Goal: Browse casually

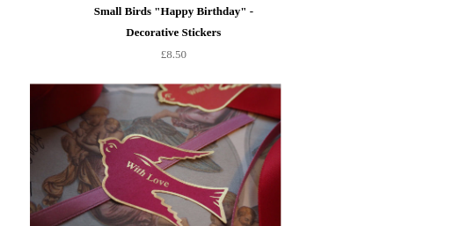
scroll to position [1806, 0]
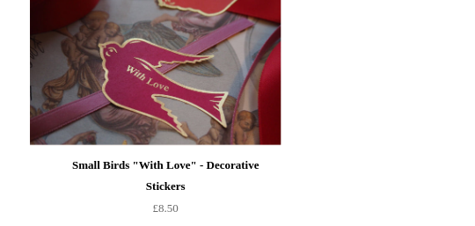
click at [192, 121] on img at bounding box center [155, 67] width 250 height 158
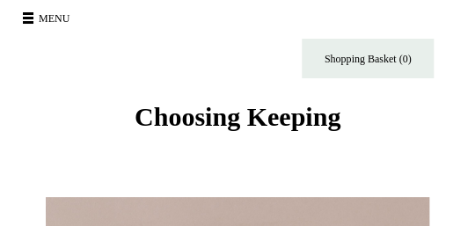
click at [29, 21] on span at bounding box center [28, 22] width 11 height 3
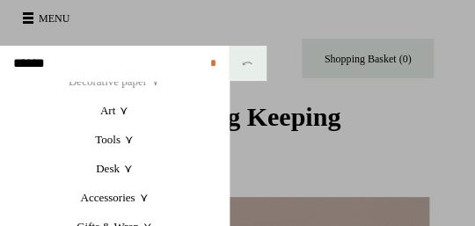
scroll to position [77, 0]
click at [109, 115] on link "Art +" at bounding box center [114, 110] width 229 height 29
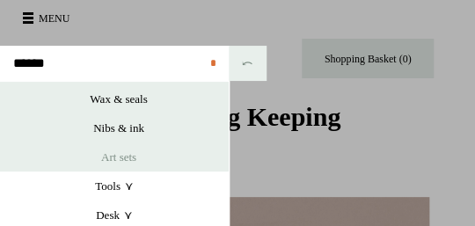
scroll to position [283, 0]
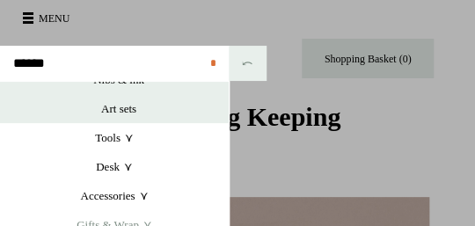
click at [100, 224] on link "Gifts & Wrap +" at bounding box center [114, 224] width 229 height 29
click at [106, 222] on link "Gifts & Wrap +" at bounding box center [114, 224] width 229 height 29
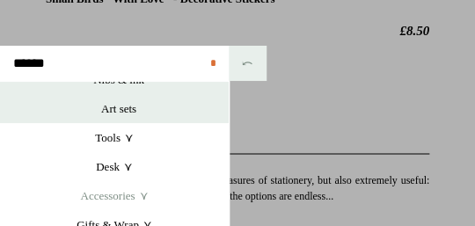
scroll to position [475, 0]
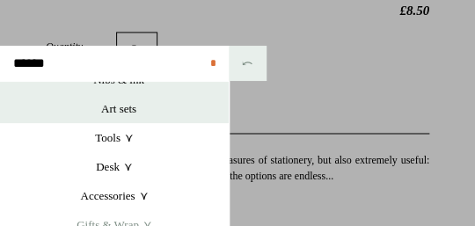
click at [147, 224] on link "Gifts & Wrap +" at bounding box center [114, 224] width 229 height 29
click at [122, 222] on link "Gifts & Wrap +" at bounding box center [114, 224] width 229 height 29
click at [322, 76] on link at bounding box center [237, 113] width 475 height 226
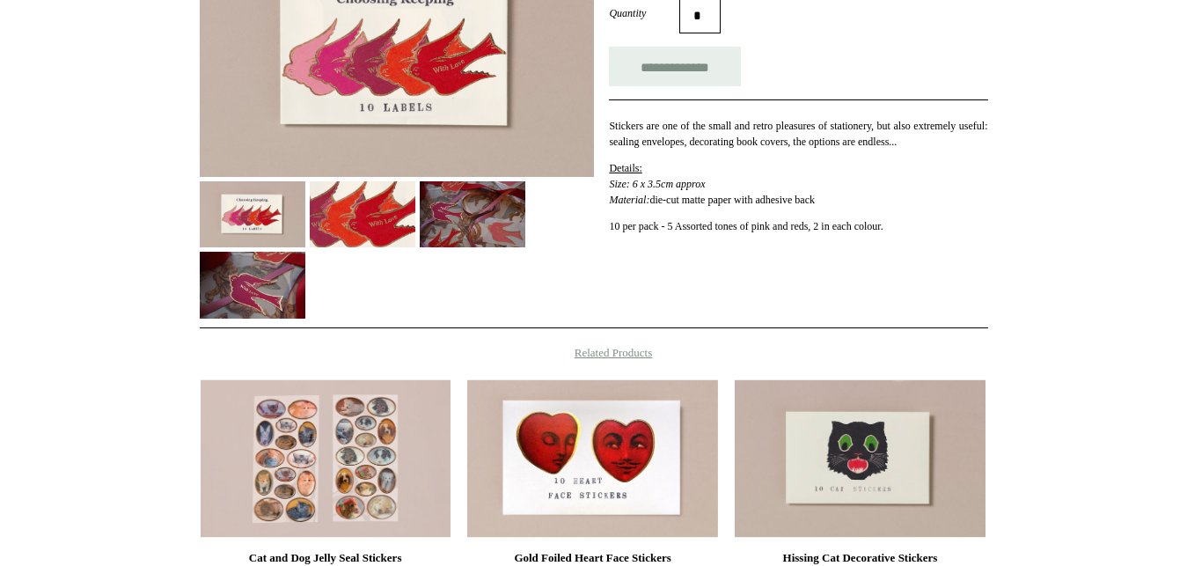
scroll to position [90, 0]
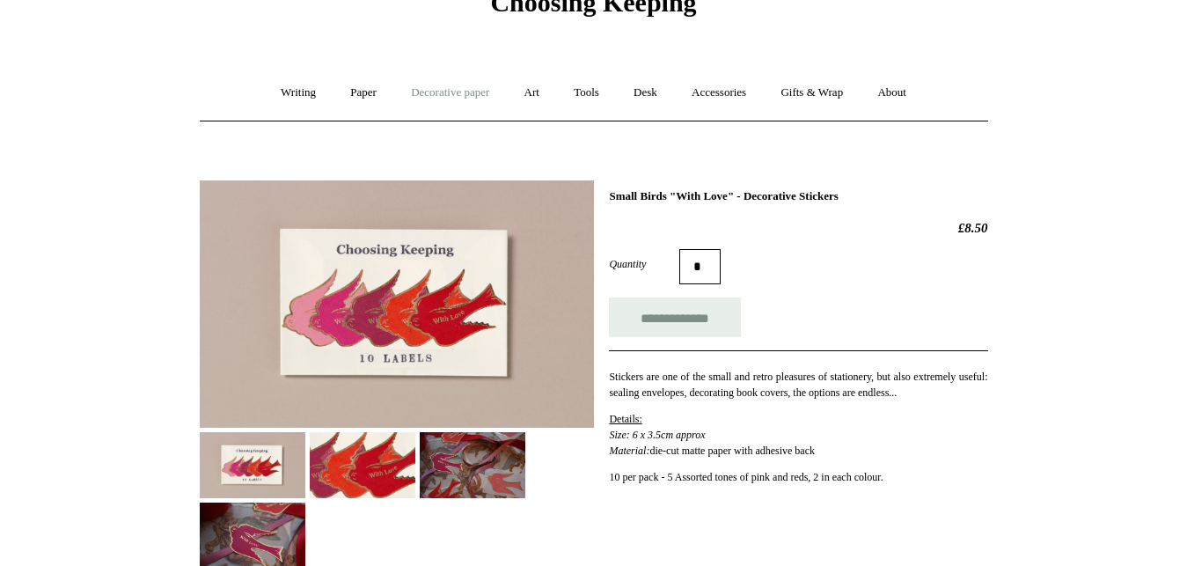
click at [437, 94] on link "Decorative paper +" at bounding box center [450, 93] width 110 height 47
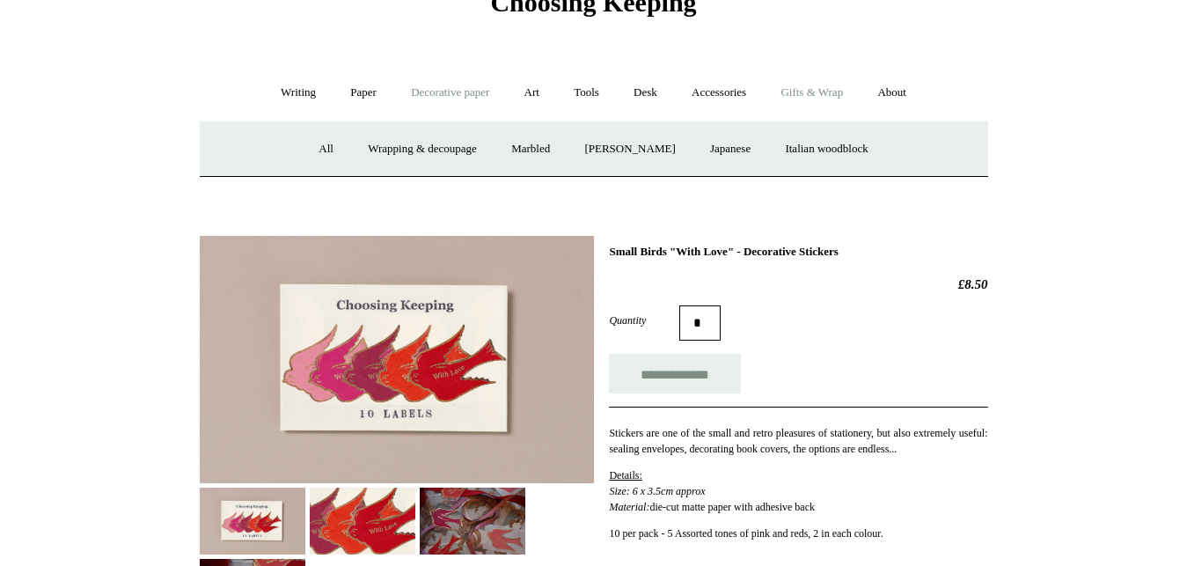
click at [474, 88] on link "Gifts & Wrap +" at bounding box center [812, 93] width 94 height 47
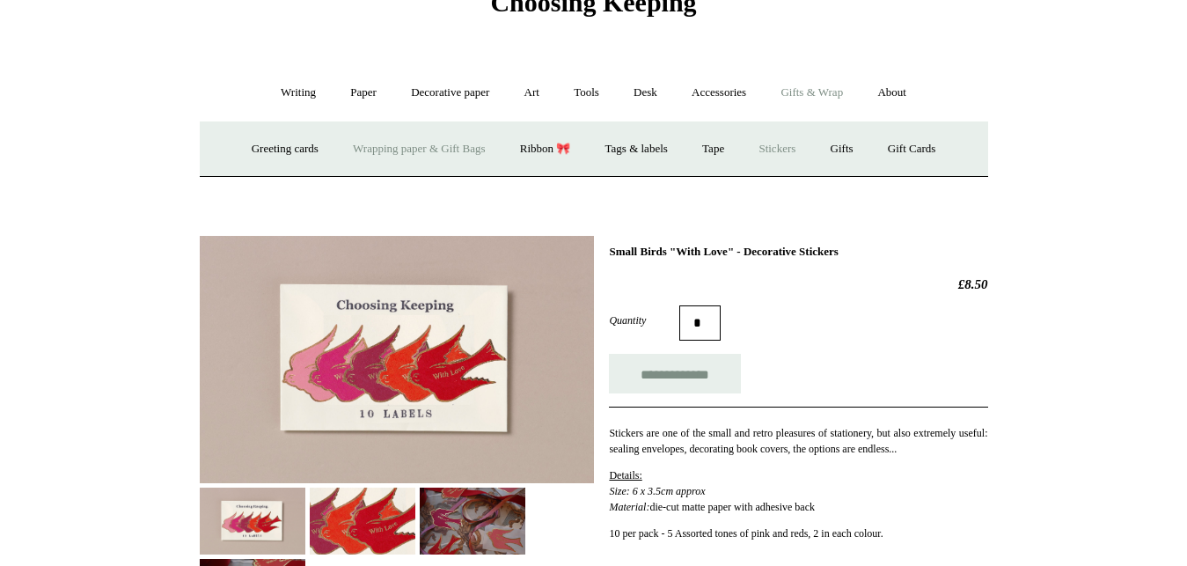
click at [442, 152] on link "Wrapping paper & Gift Bags" at bounding box center [419, 149] width 164 height 47
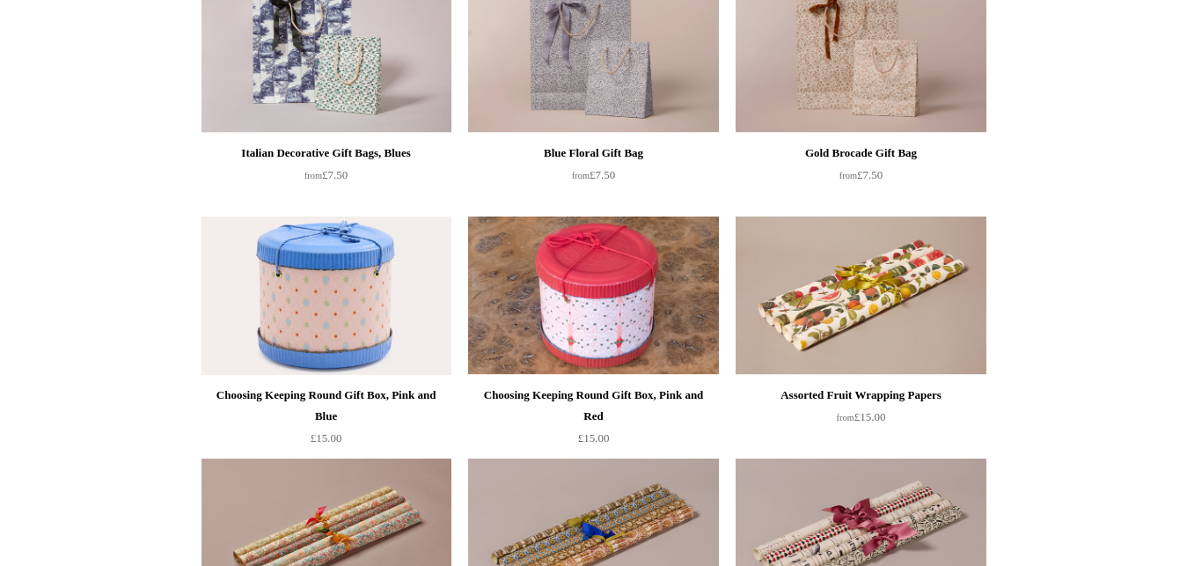
scroll to position [539, 0]
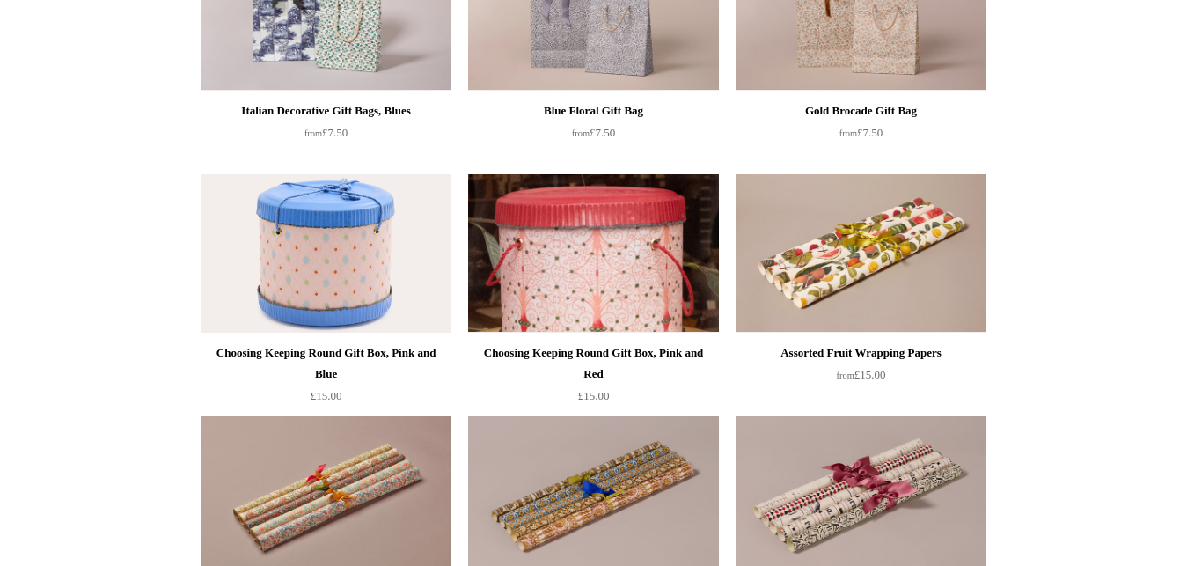
click at [568, 287] on img at bounding box center [593, 253] width 250 height 158
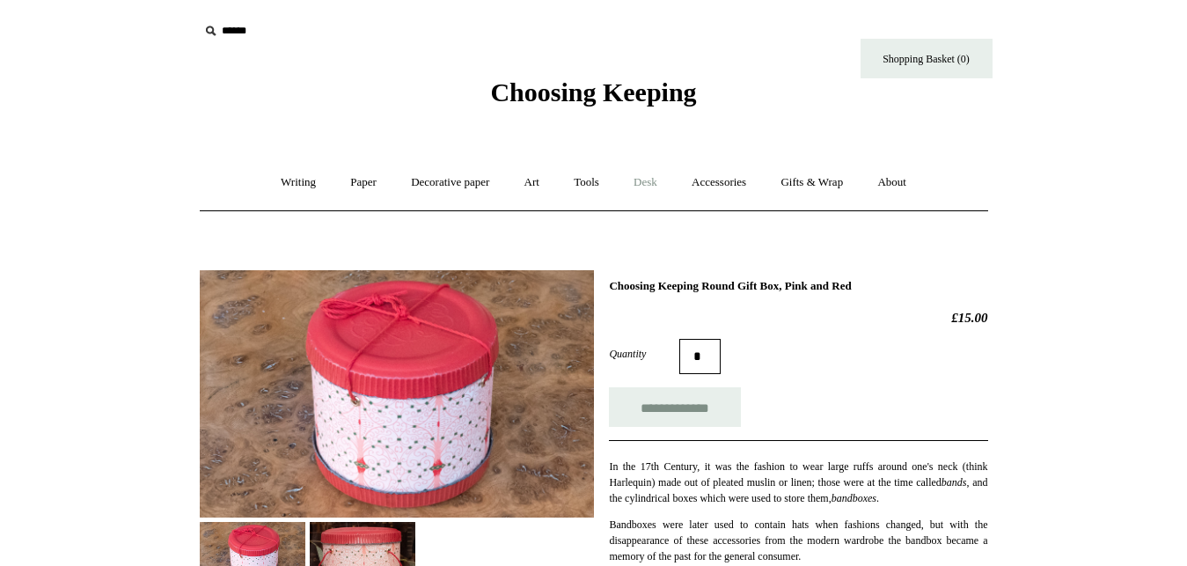
click at [649, 181] on link "Desk +" at bounding box center [645, 182] width 55 height 47
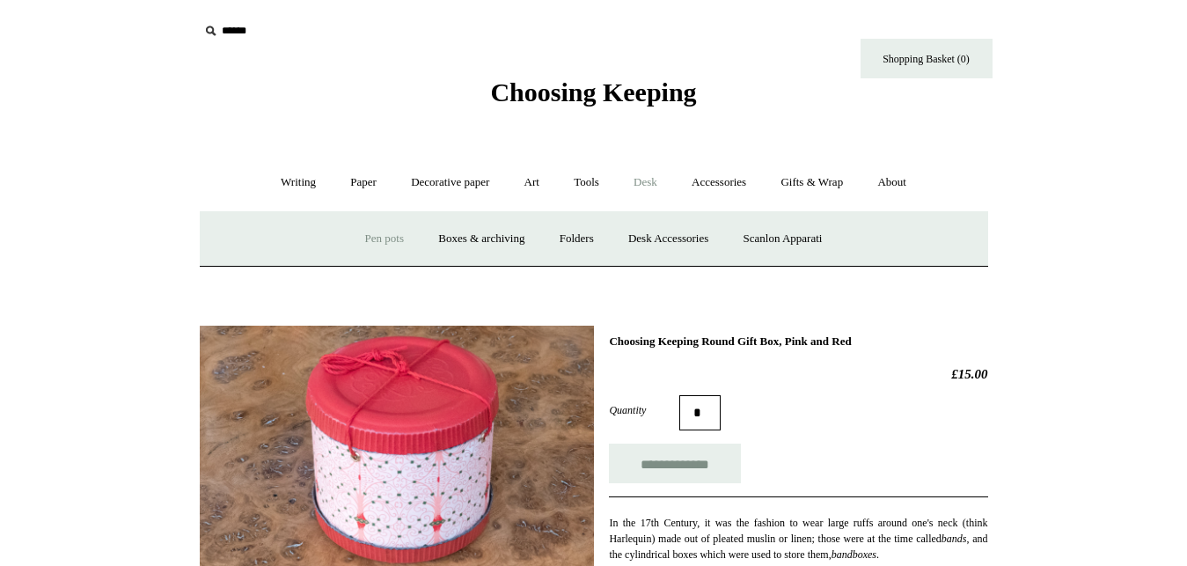
click at [376, 239] on link "Pen pots" at bounding box center [384, 239] width 70 height 47
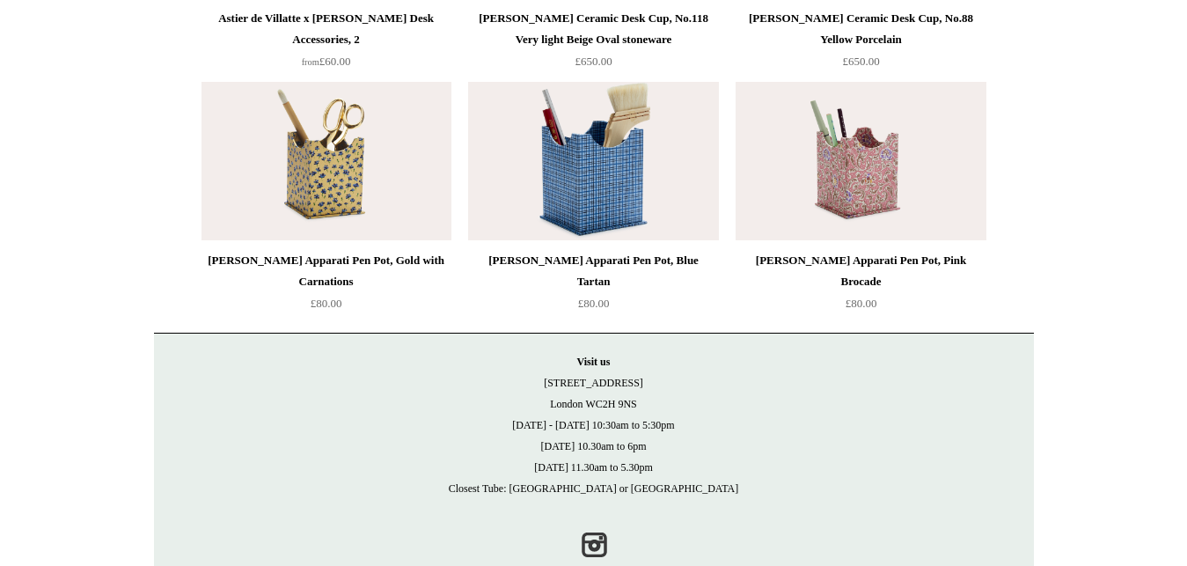
scroll to position [1883, 0]
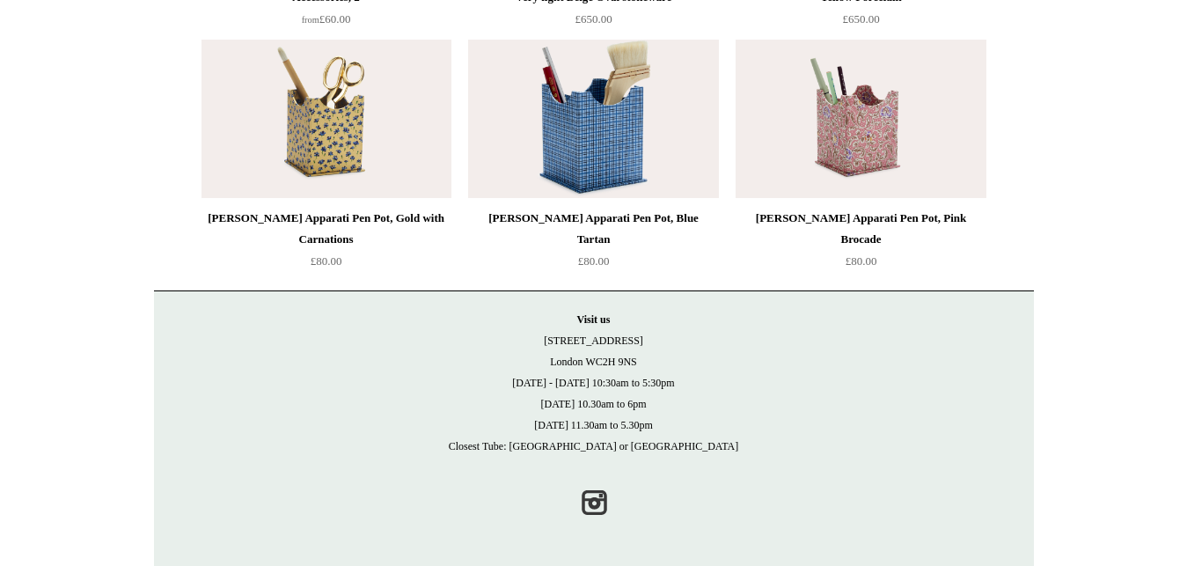
click at [831, 157] on img at bounding box center [861, 119] width 250 height 158
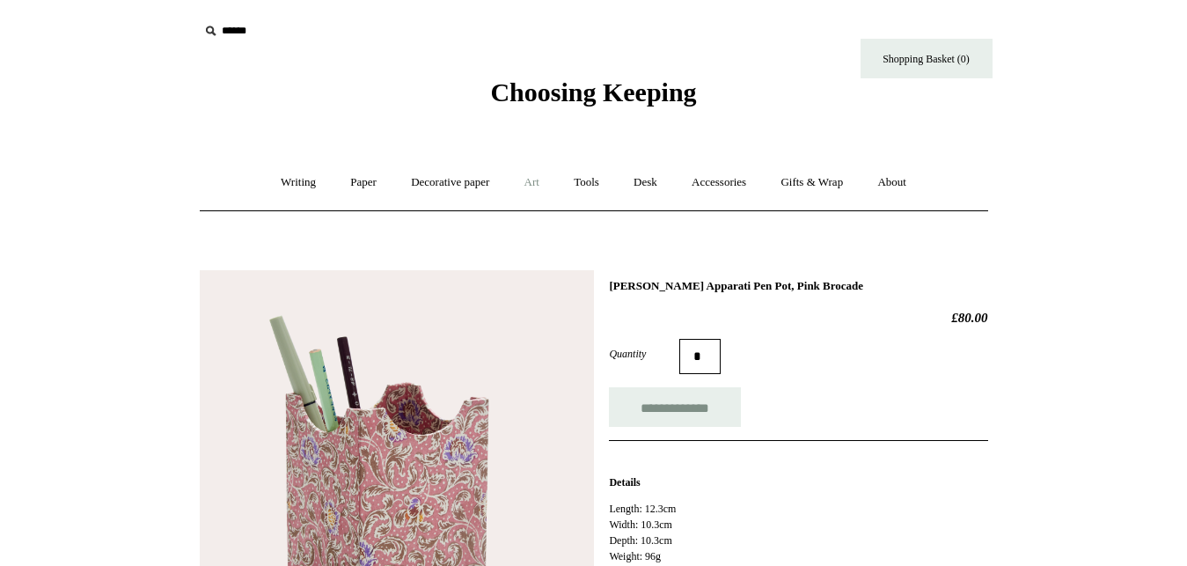
click at [538, 187] on link "Art +" at bounding box center [532, 182] width 47 height 47
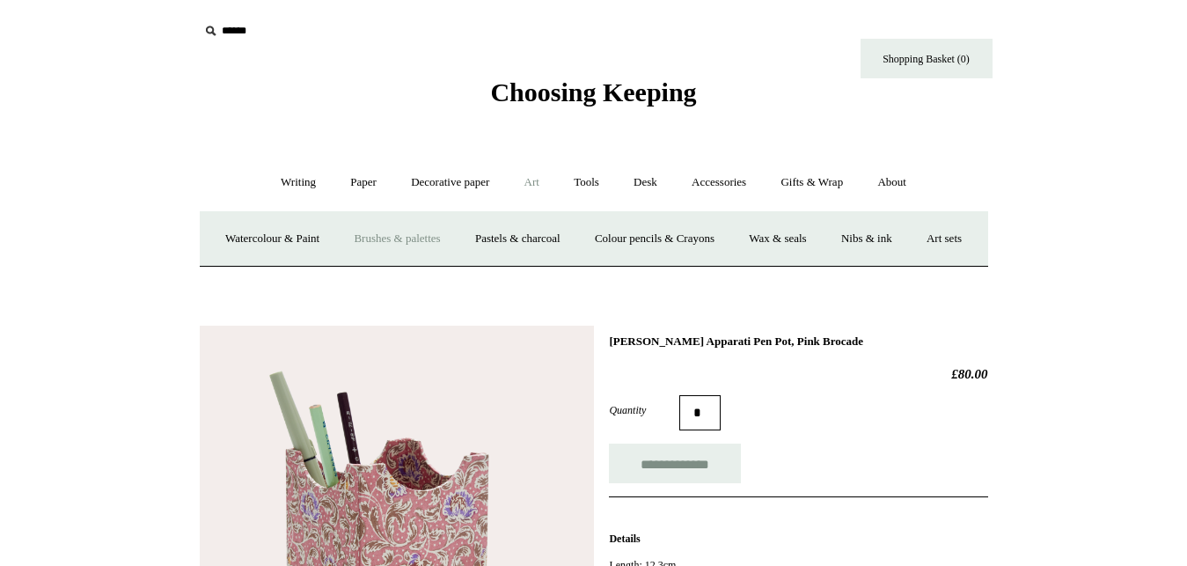
click at [396, 242] on link "Brushes & palettes" at bounding box center [397, 239] width 118 height 47
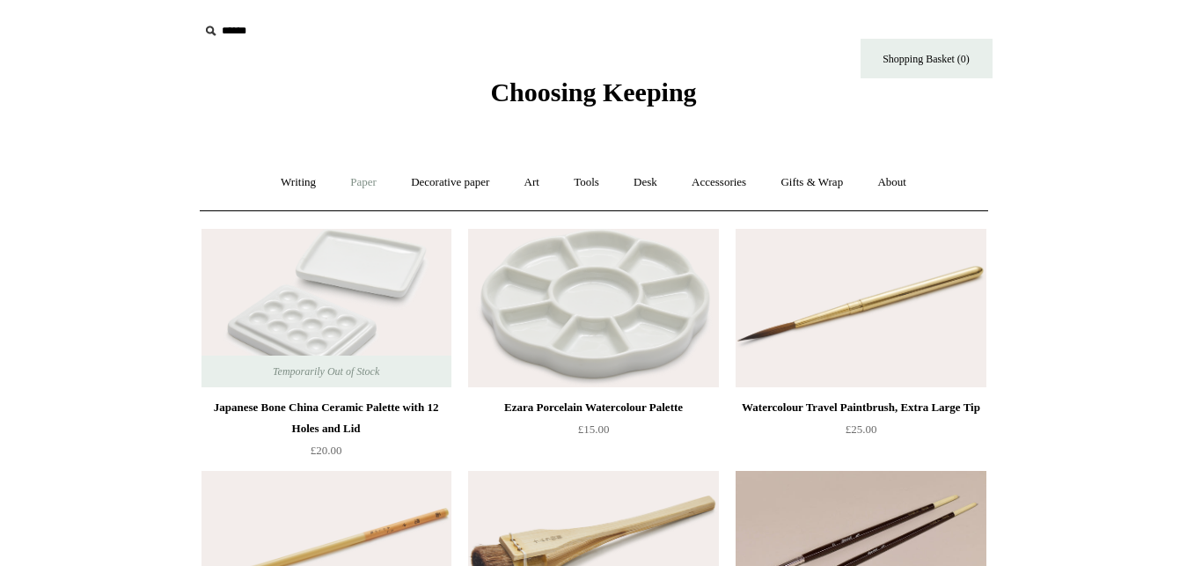
click at [348, 186] on link "Paper +" at bounding box center [363, 182] width 58 height 47
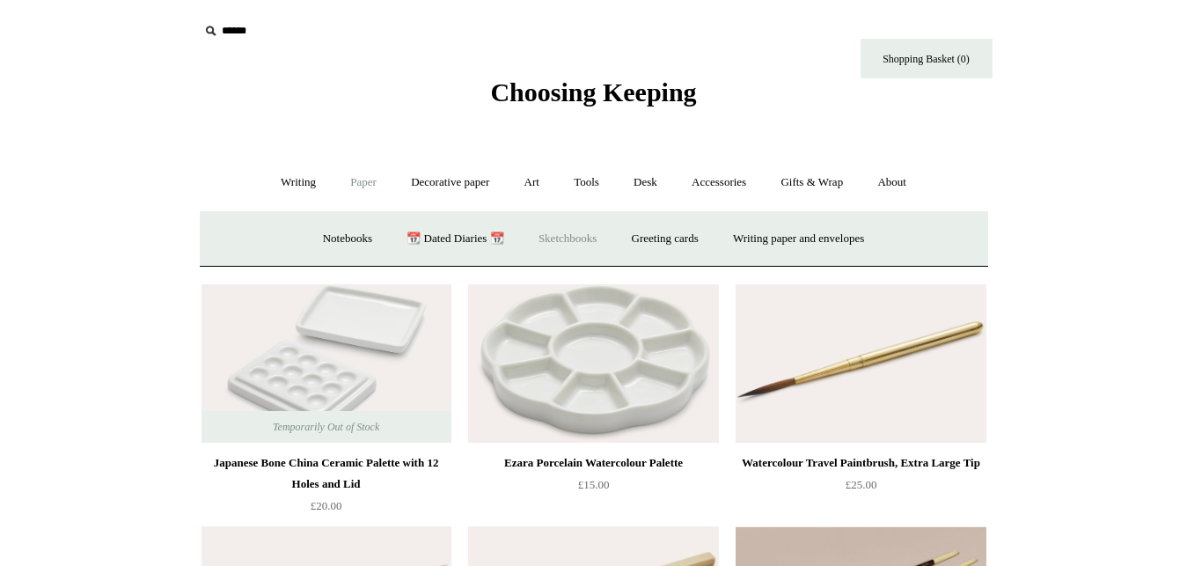
click at [584, 243] on link "Sketchbooks +" at bounding box center [568, 239] width 90 height 47
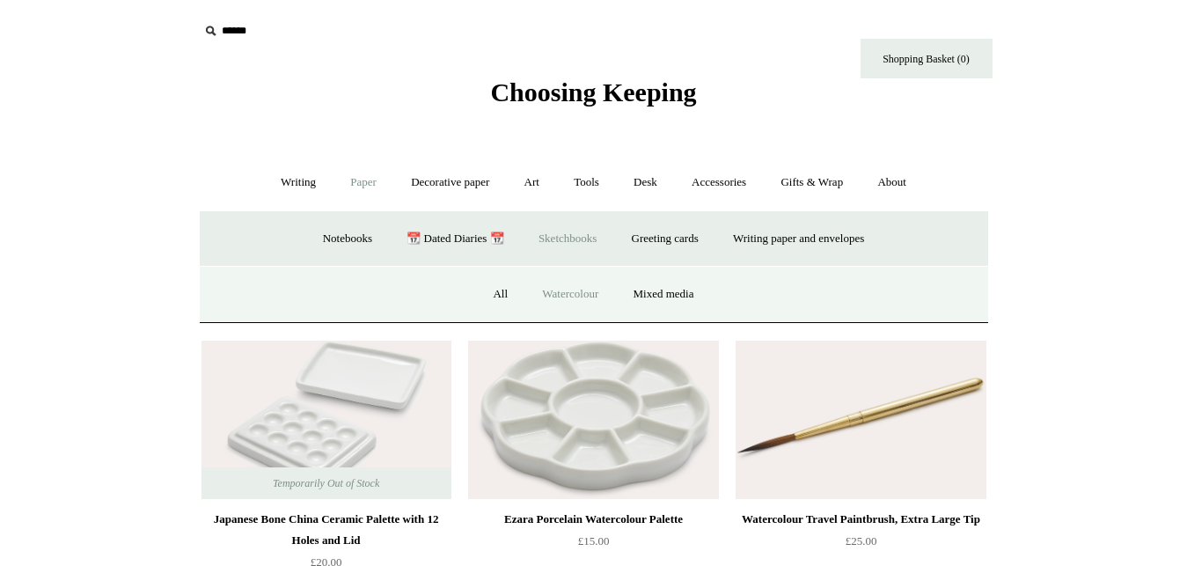
click at [581, 297] on link "Watercolour" at bounding box center [570, 294] width 88 height 47
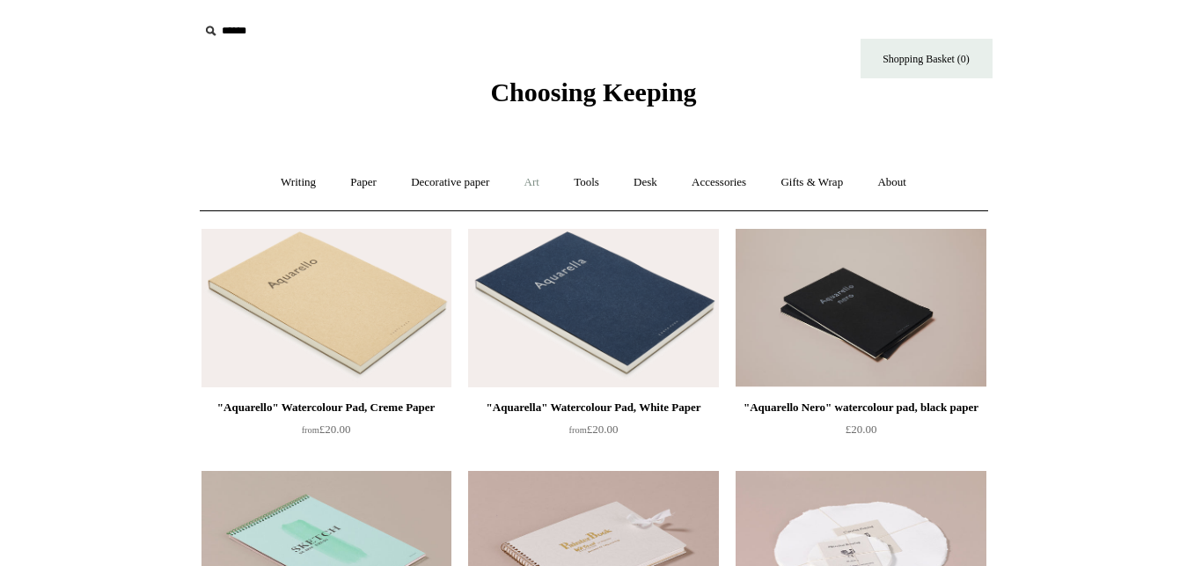
click at [529, 187] on link "Art +" at bounding box center [532, 182] width 47 height 47
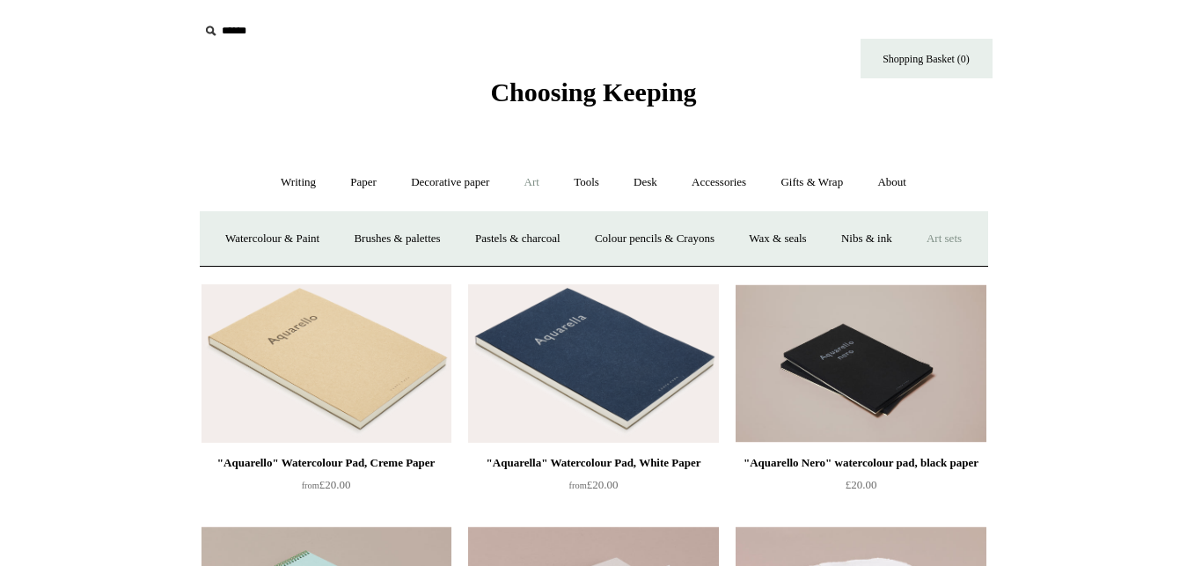
click at [911, 262] on link "Art sets" at bounding box center [944, 239] width 67 height 47
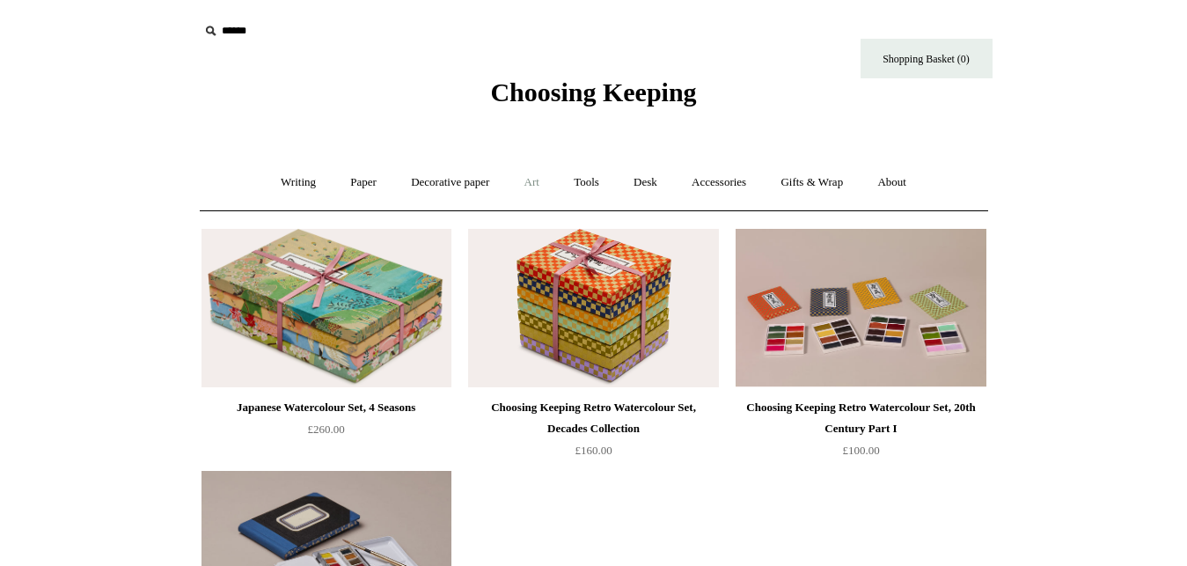
click at [534, 186] on link "Art +" at bounding box center [532, 182] width 47 height 47
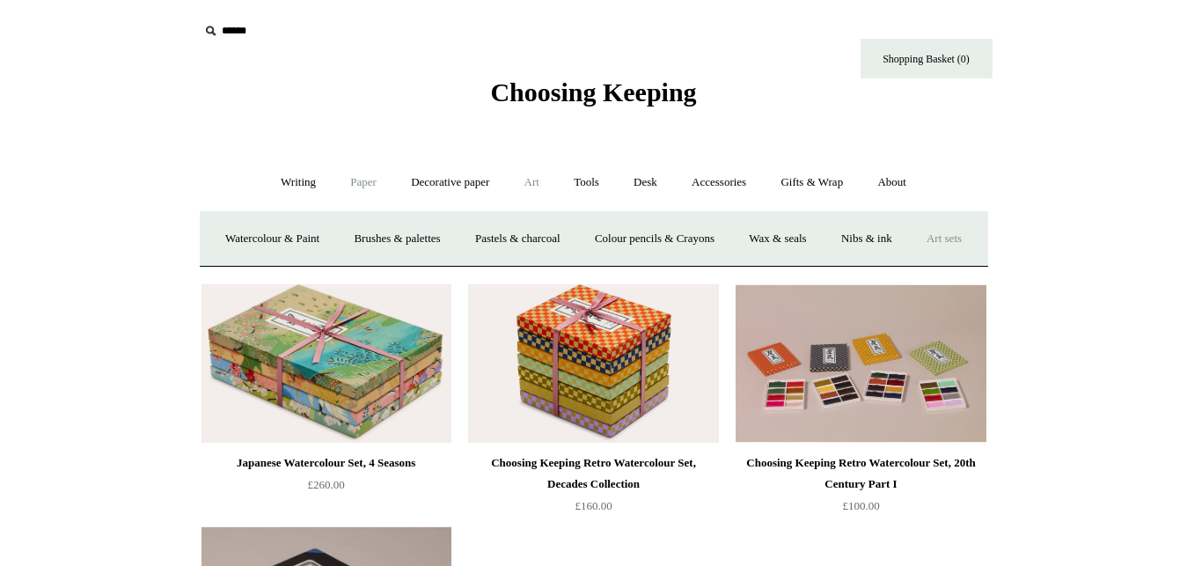
click at [358, 183] on link "Paper +" at bounding box center [363, 182] width 58 height 47
click at [553, 235] on link "Sketchbooks +" at bounding box center [568, 239] width 90 height 47
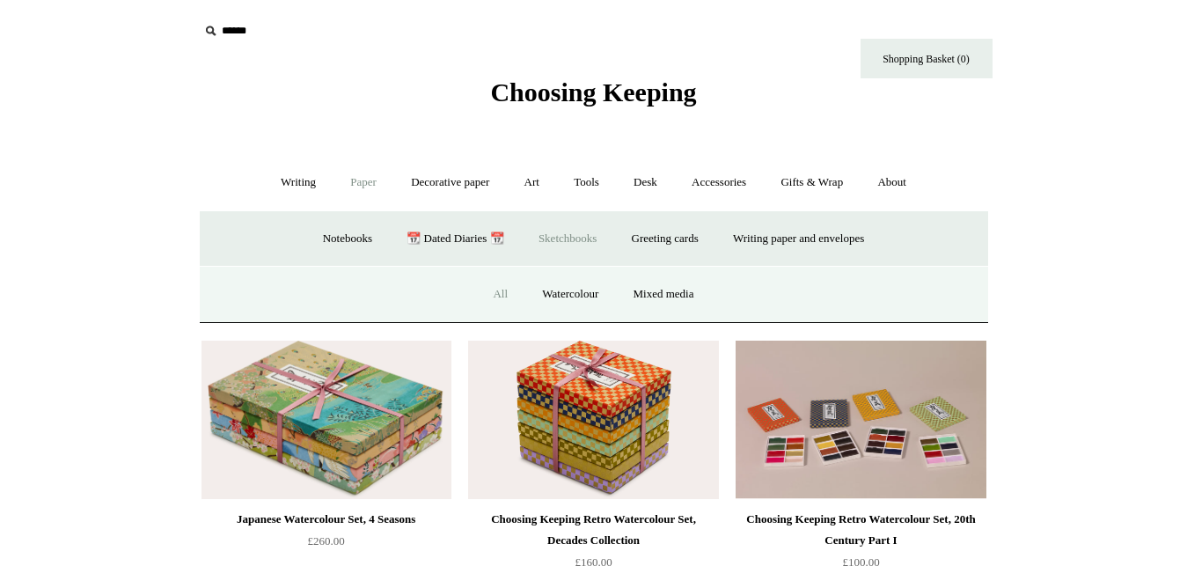
click at [494, 293] on link "All" at bounding box center [500, 294] width 47 height 47
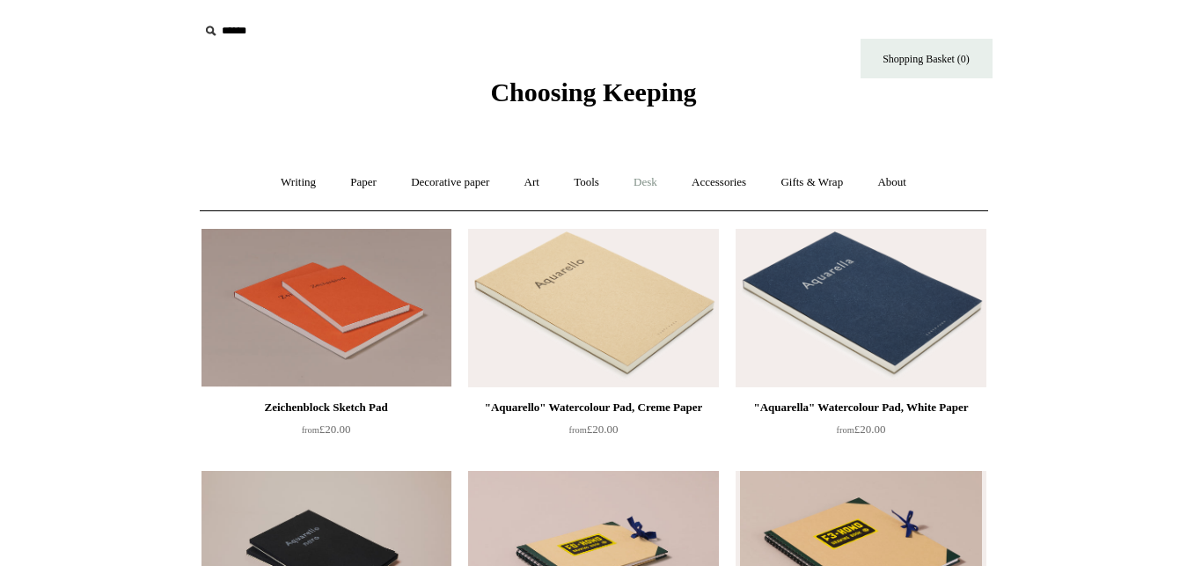
click at [653, 182] on link "Desk +" at bounding box center [645, 182] width 55 height 47
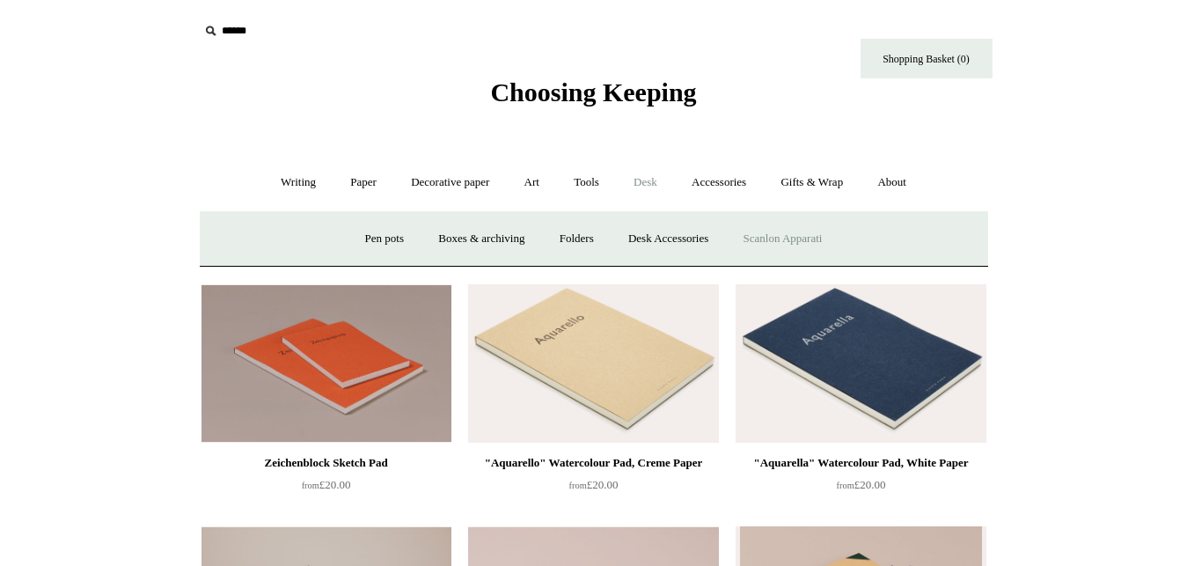
click at [784, 239] on link "Scanlon Apparati" at bounding box center [783, 239] width 111 height 47
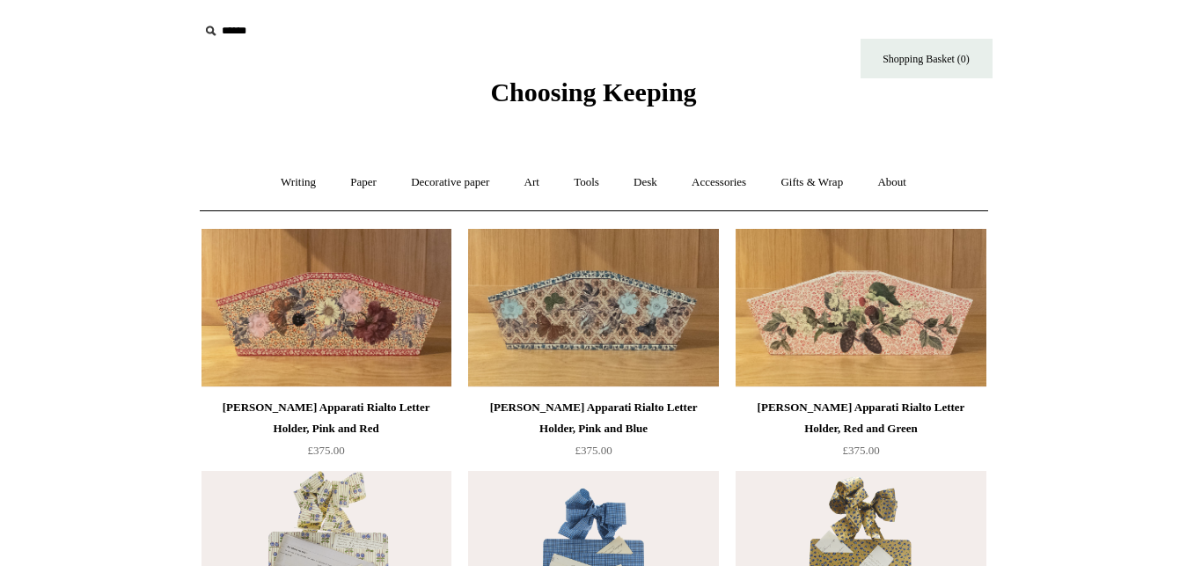
click at [827, 331] on img at bounding box center [861, 308] width 250 height 158
